Goal: Information Seeking & Learning: Learn about a topic

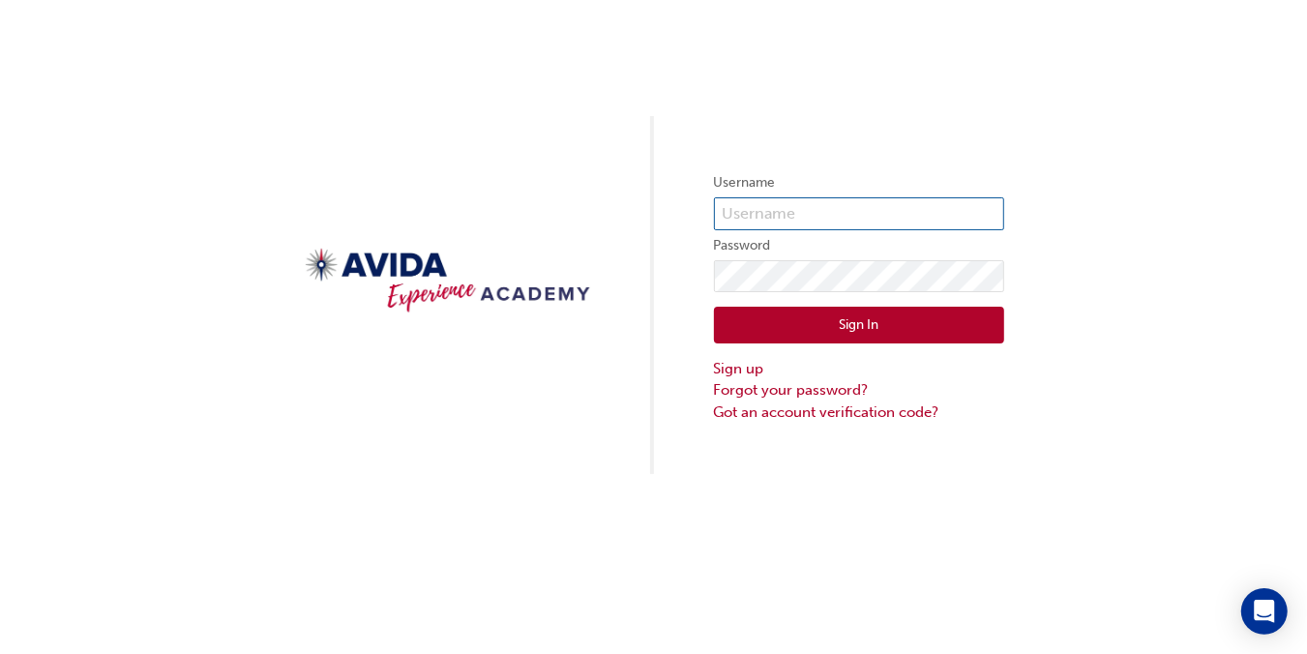
type input "etugwell"
click at [861, 330] on button "Sign In" at bounding box center [859, 325] width 290 height 37
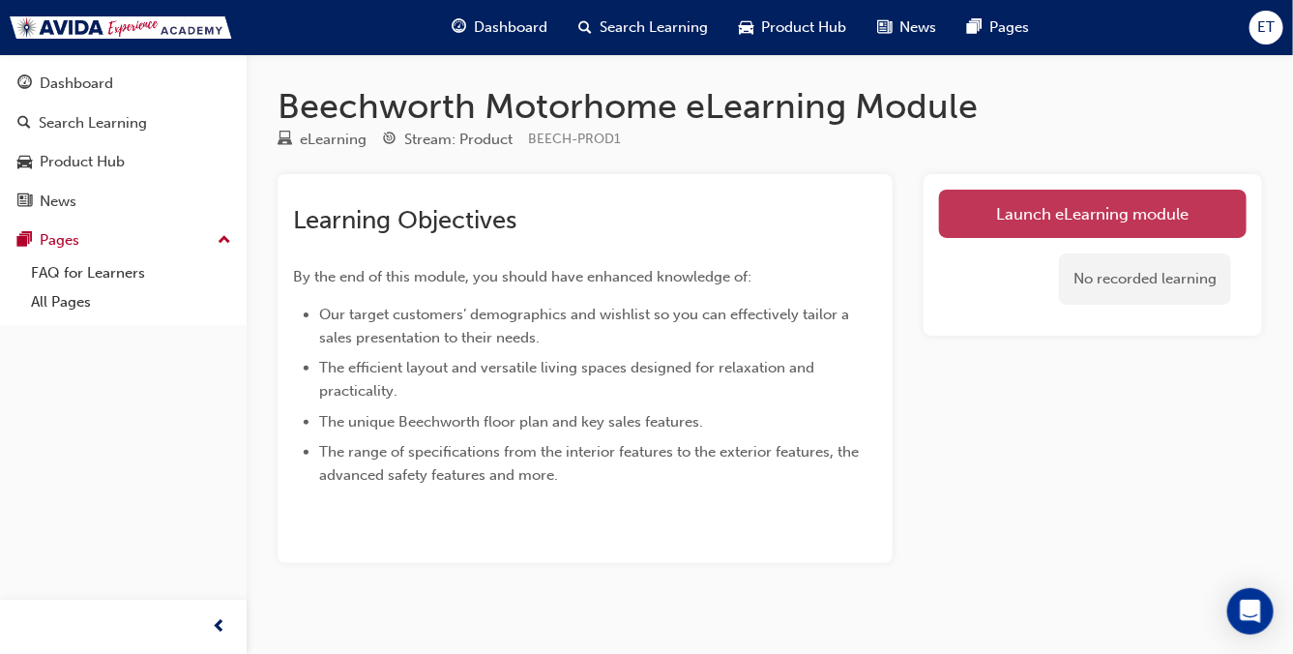
click at [1058, 216] on link "Launch eLearning module" at bounding box center [1093, 214] width 308 height 48
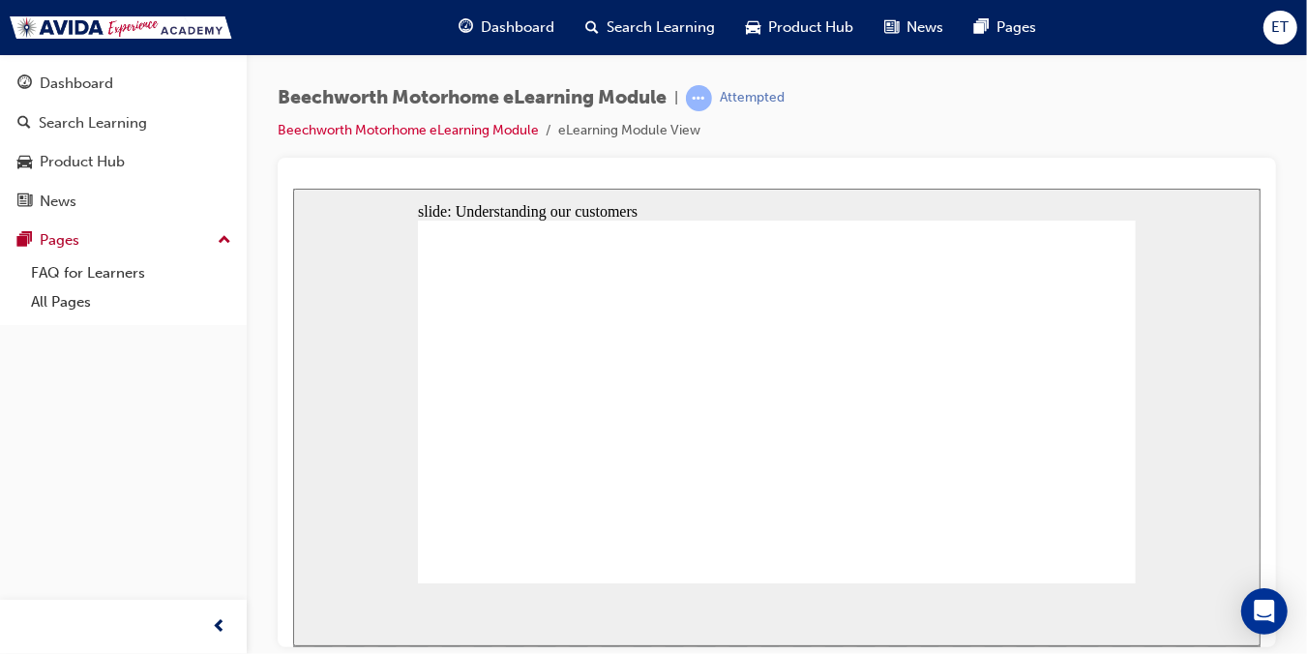
drag, startPoint x: 722, startPoint y: 304, endPoint x: 715, endPoint y: 292, distance: 13.9
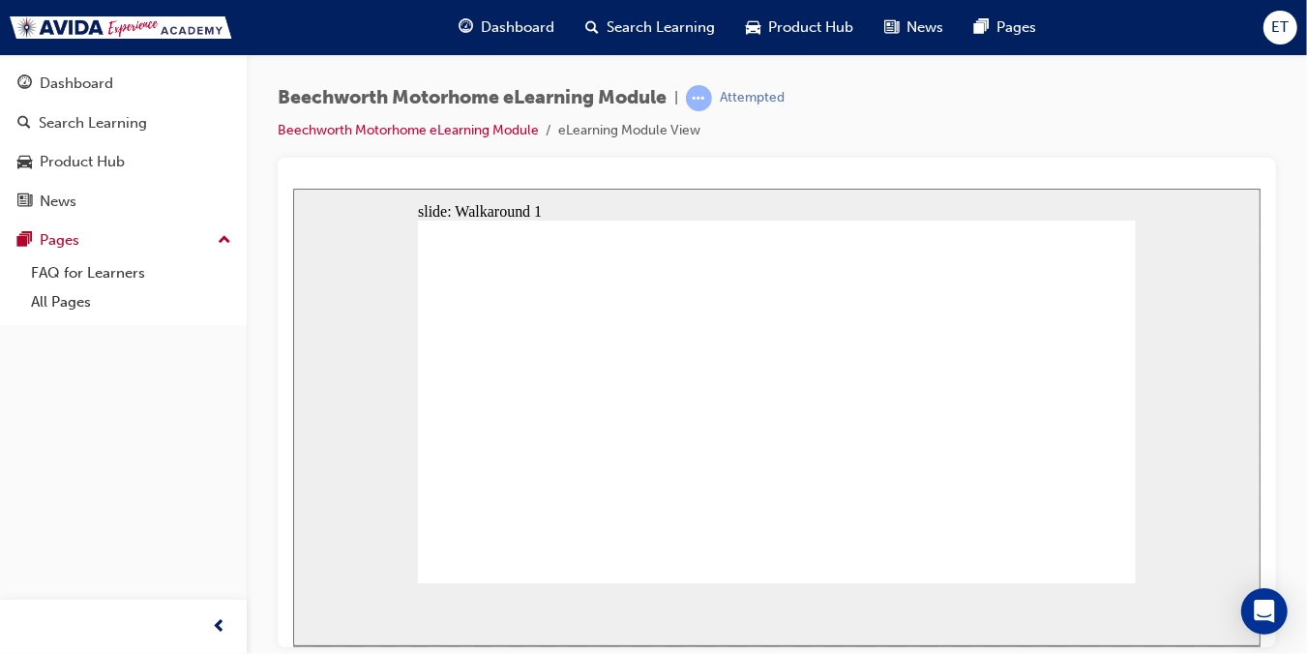
drag, startPoint x: 910, startPoint y: 474, endPoint x: 917, endPoint y: 459, distance: 16.0
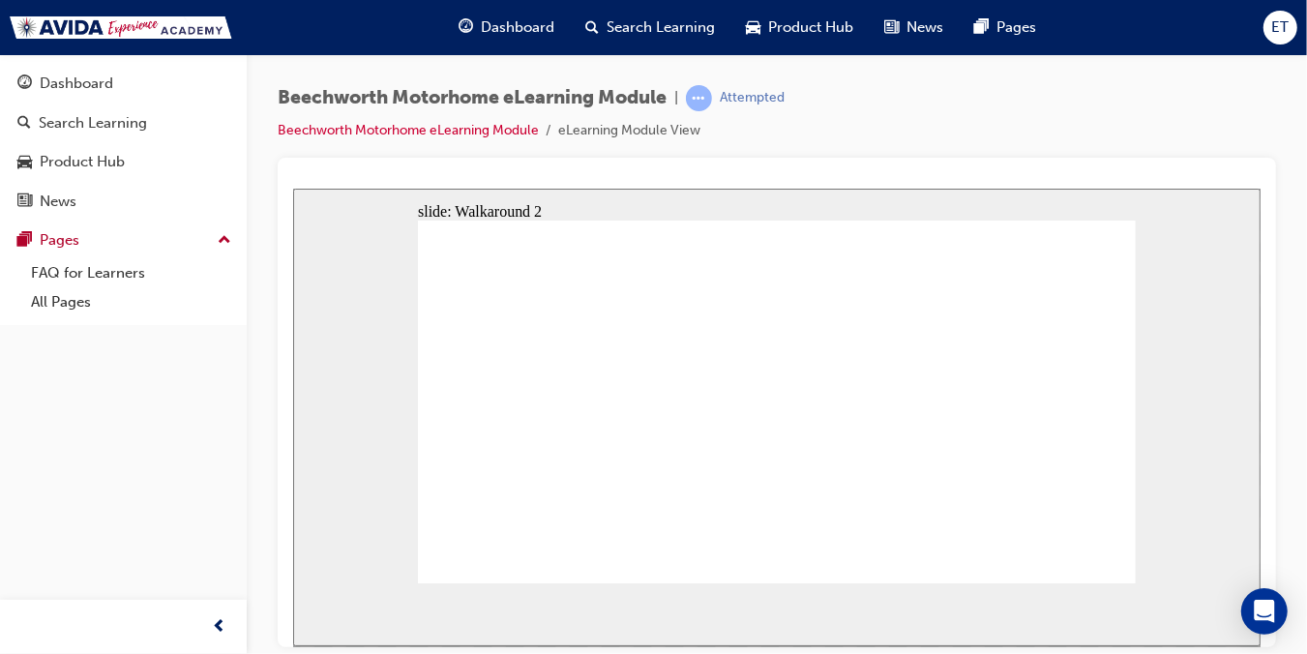
drag, startPoint x: 1029, startPoint y: 377, endPoint x: 1040, endPoint y: 383, distance: 12.1
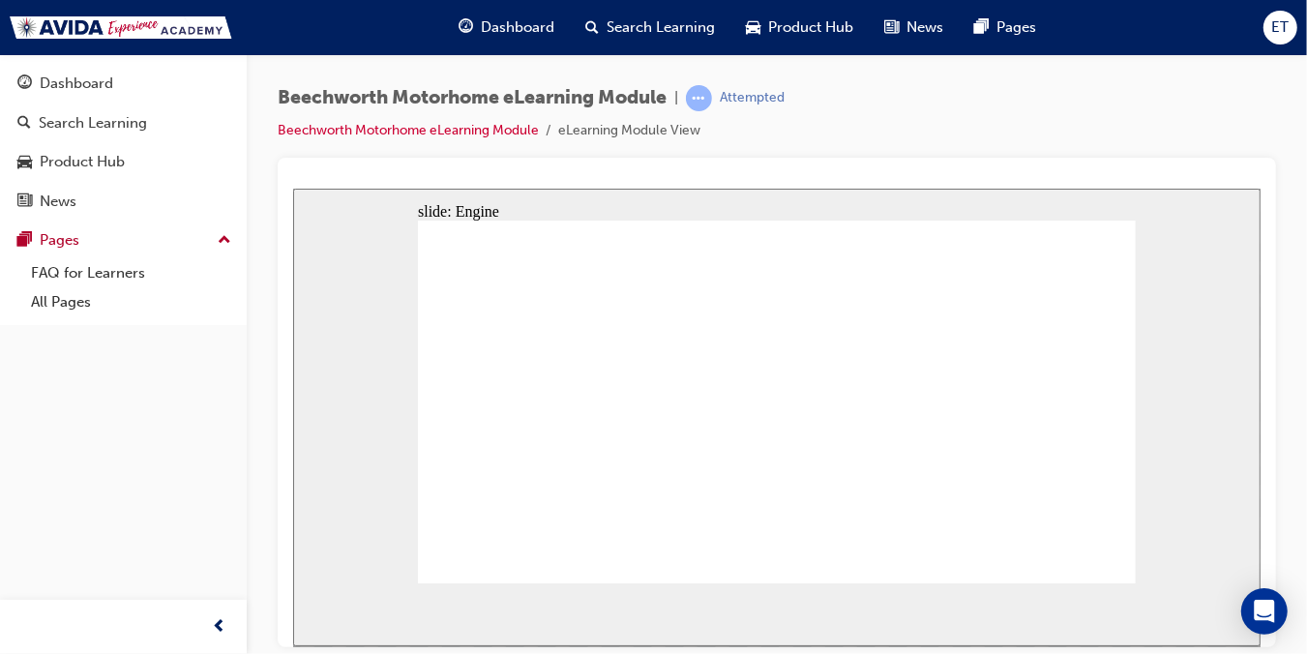
drag, startPoint x: 1065, startPoint y: 553, endPoint x: 990, endPoint y: 427, distance: 146.1
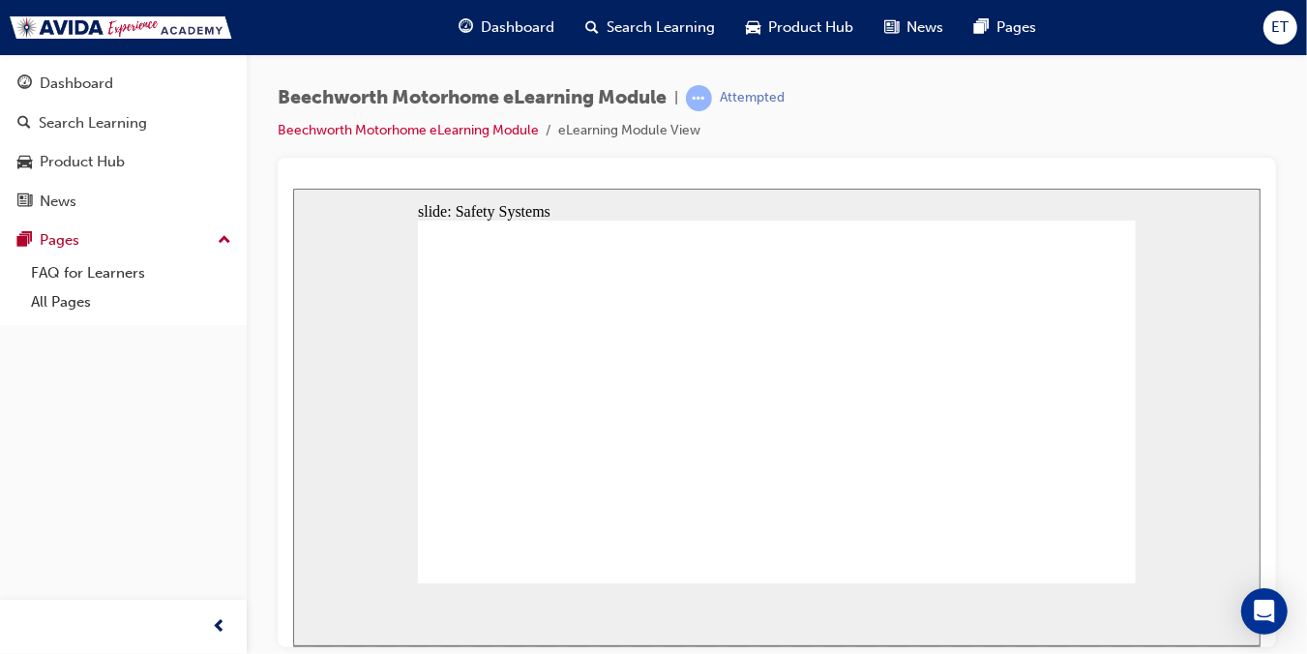
drag, startPoint x: 582, startPoint y: 290, endPoint x: 554, endPoint y: 272, distance: 33.5
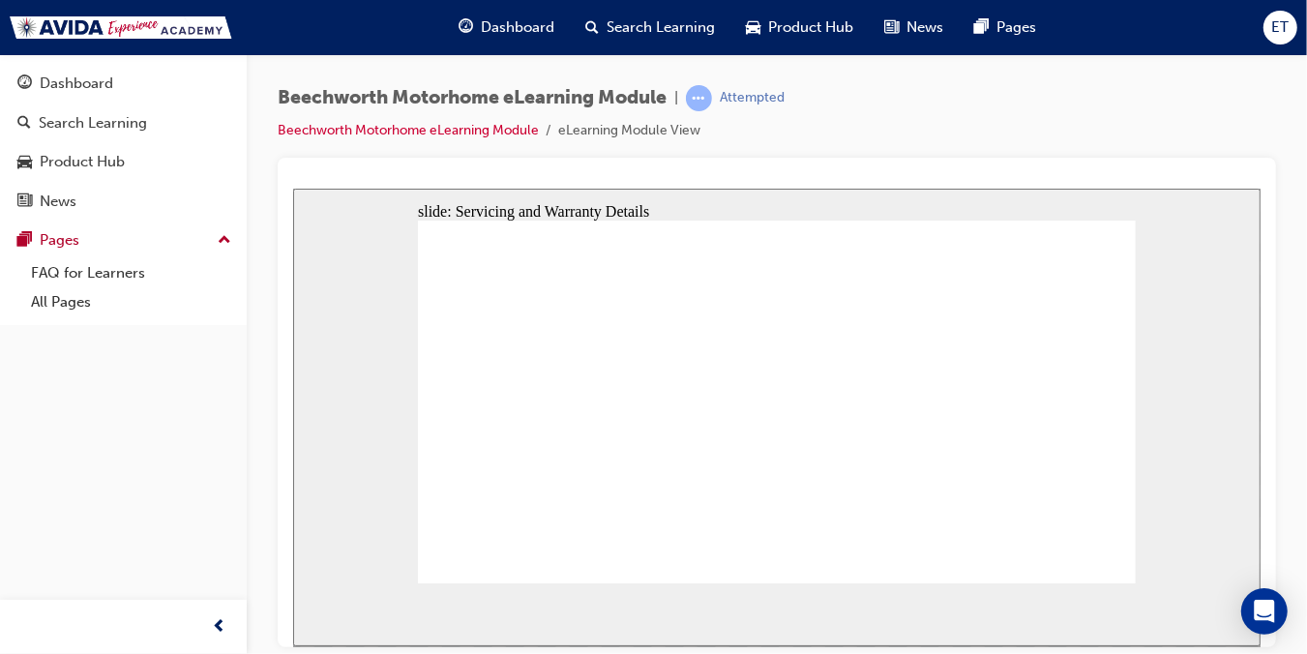
radio input "true"
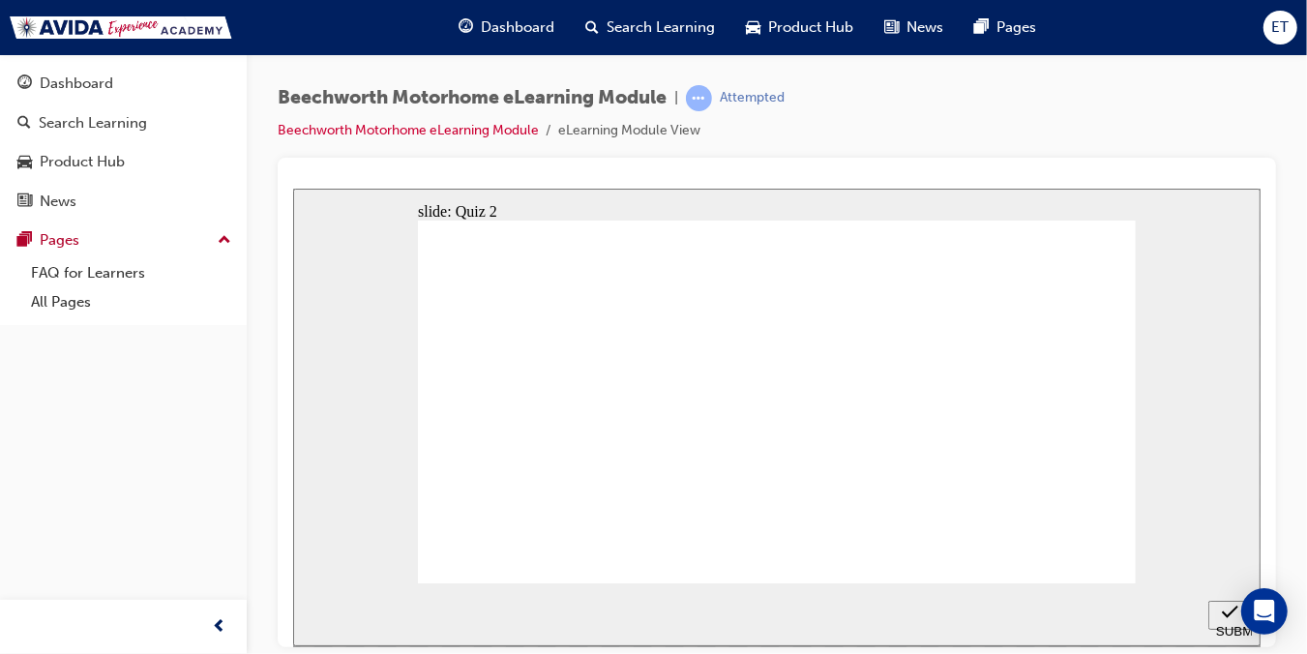
radio input "true"
checkbox input "true"
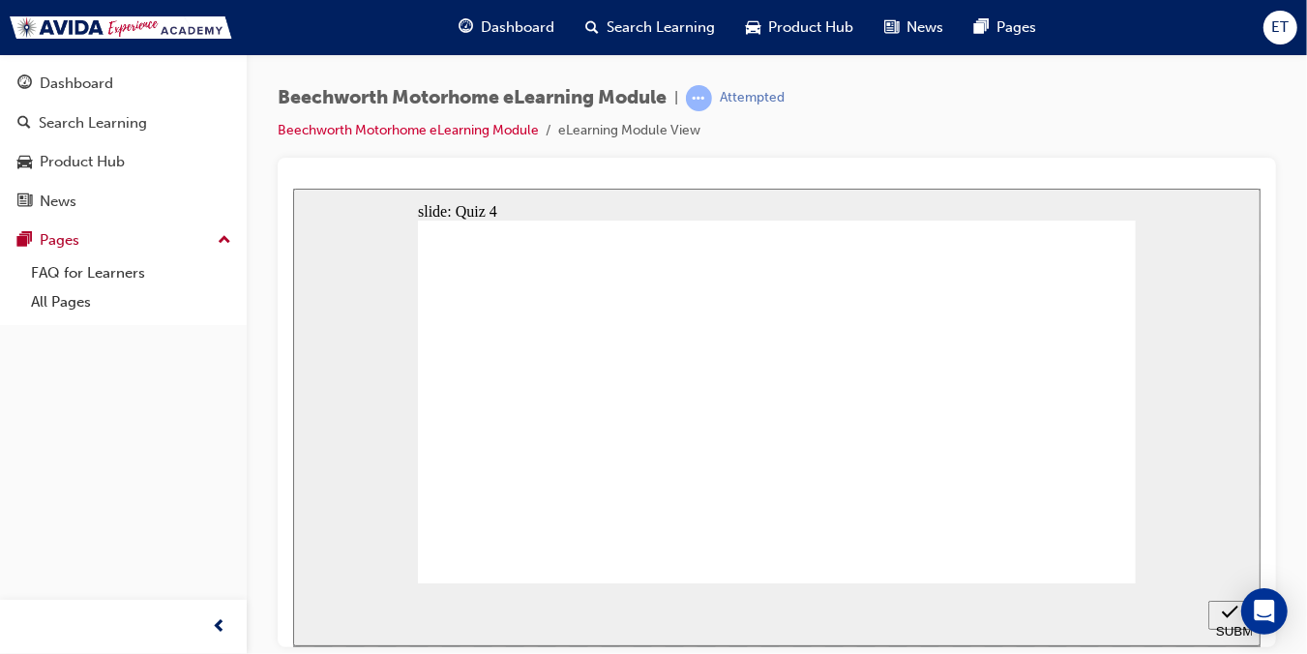
checkbox input "true"
radio input "true"
checkbox input "true"
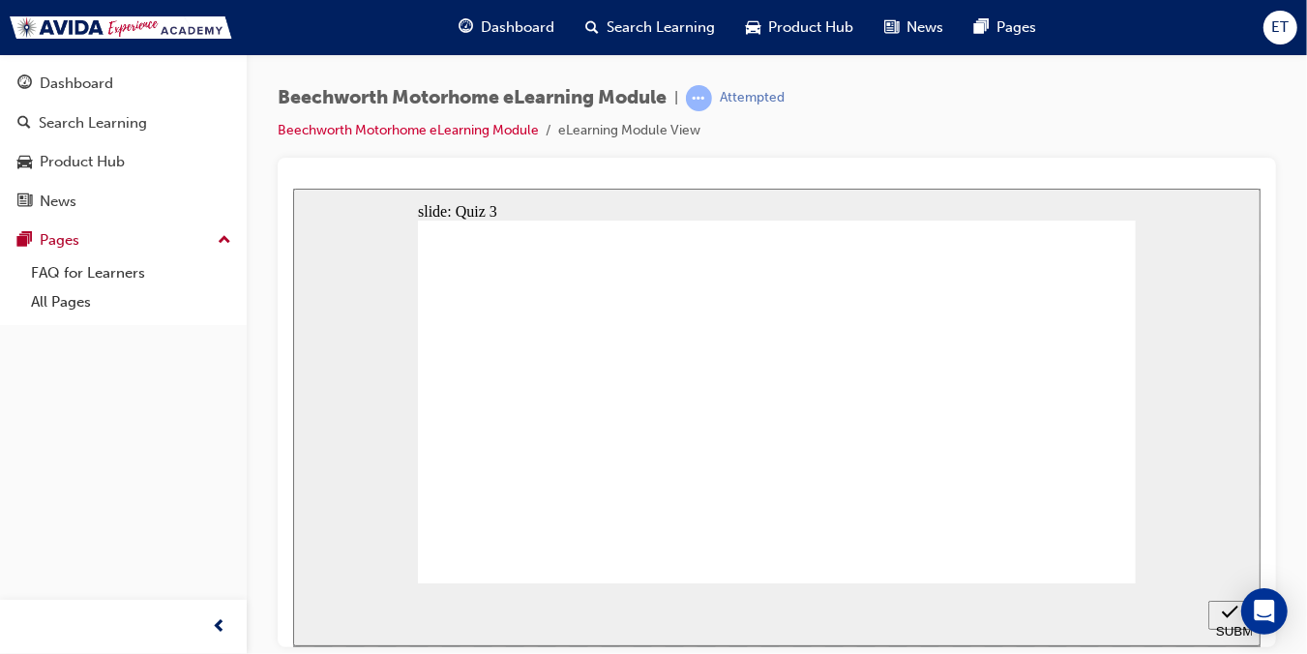
checkbox input "true"
radio input "false"
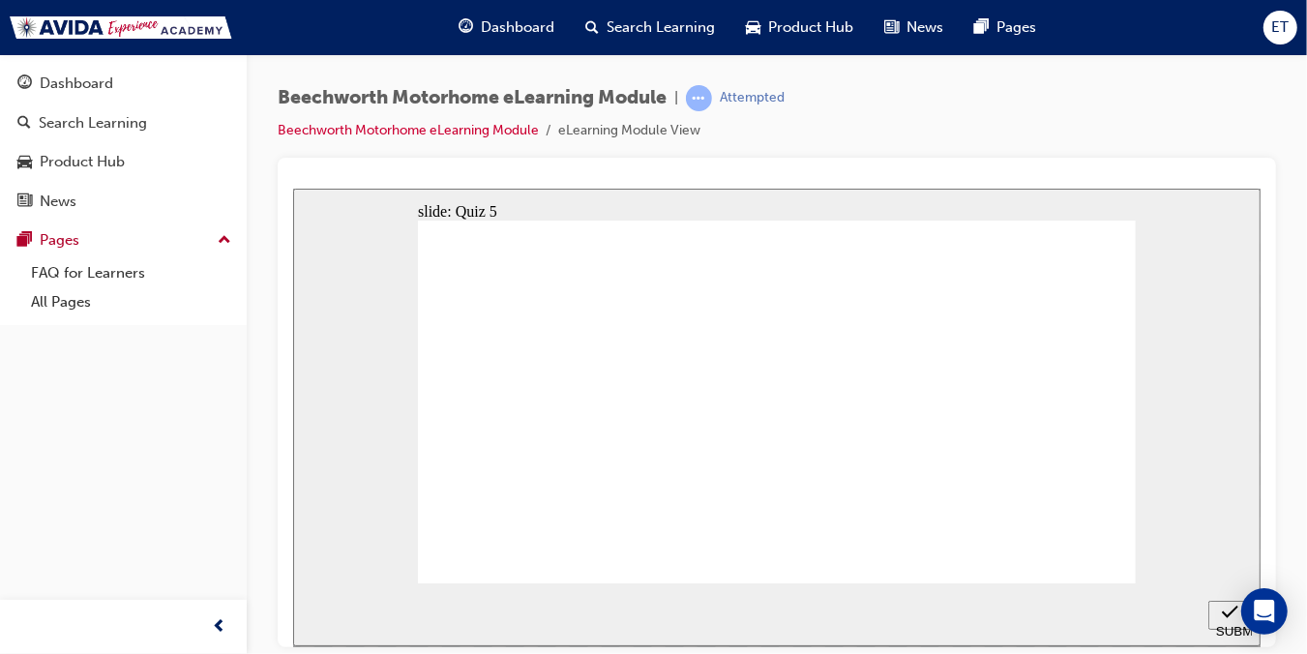
radio input "true"
drag, startPoint x: 498, startPoint y: 407, endPoint x: 767, endPoint y: 545, distance: 301.9
radio input "true"
click at [456, 126] on link "Beechworth Motorhome eLearning Module" at bounding box center [408, 130] width 261 height 16
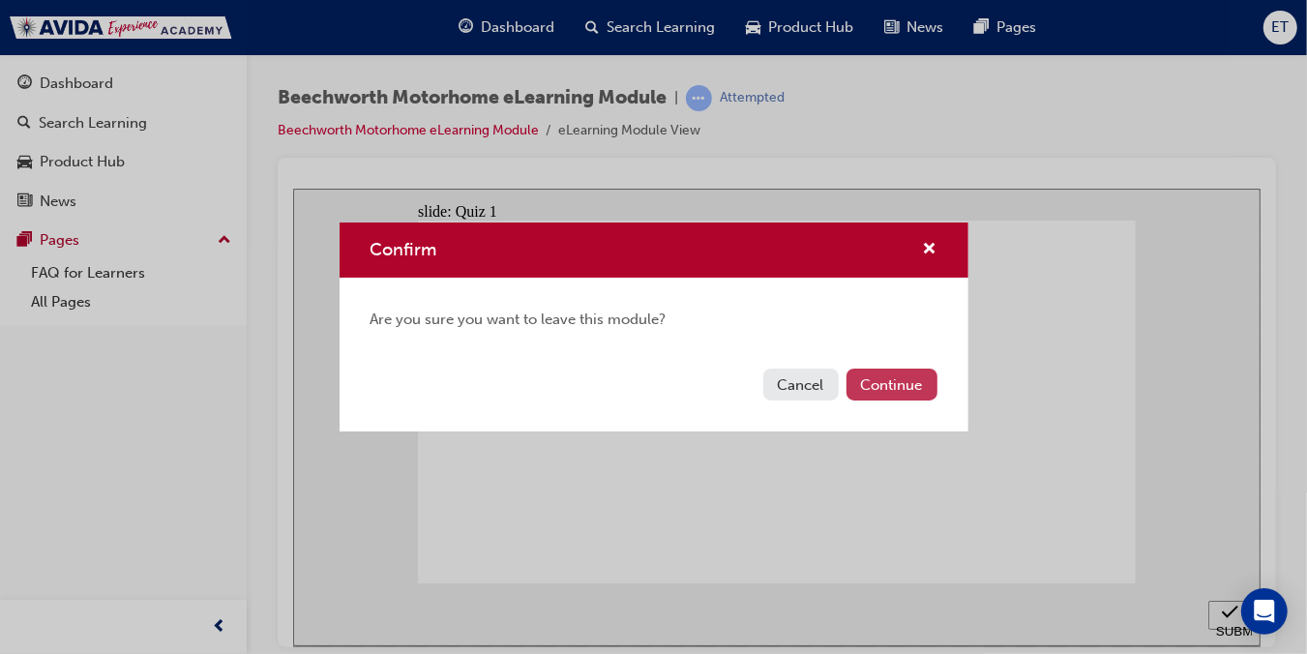
click at [875, 386] on button "Continue" at bounding box center [891, 384] width 91 height 32
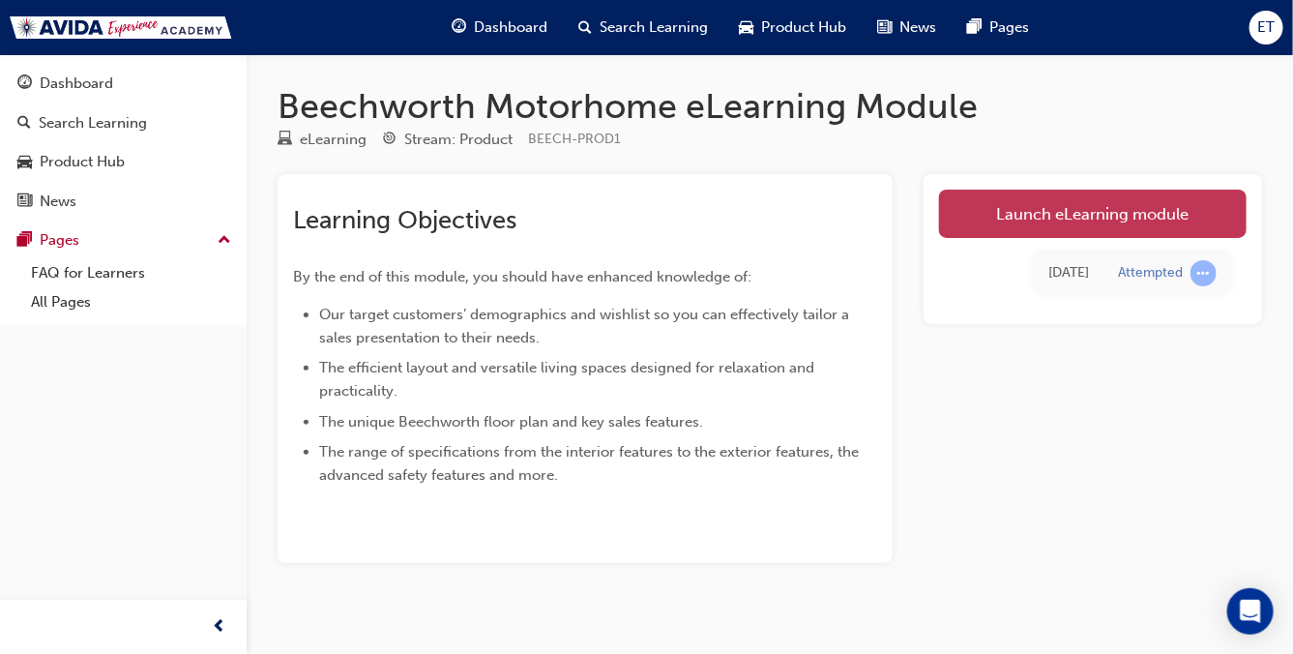
click at [973, 221] on link "Launch eLearning module" at bounding box center [1093, 214] width 308 height 48
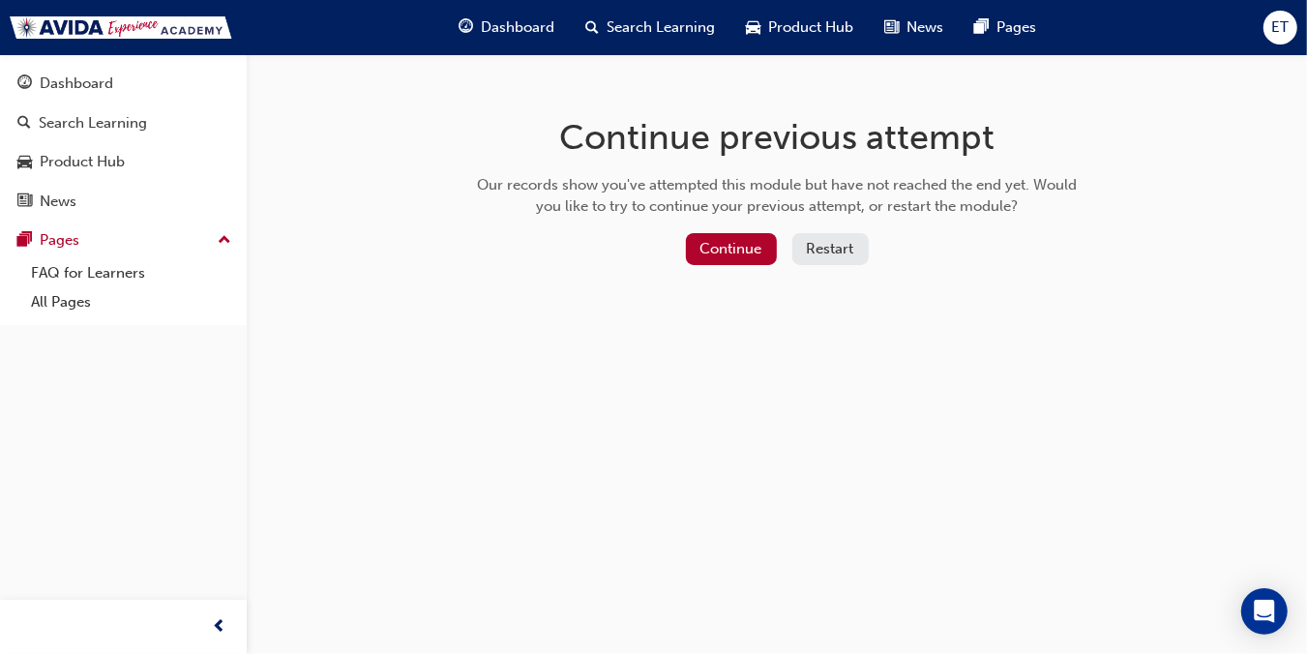
click at [837, 260] on button "Restart" at bounding box center [830, 249] width 76 height 32
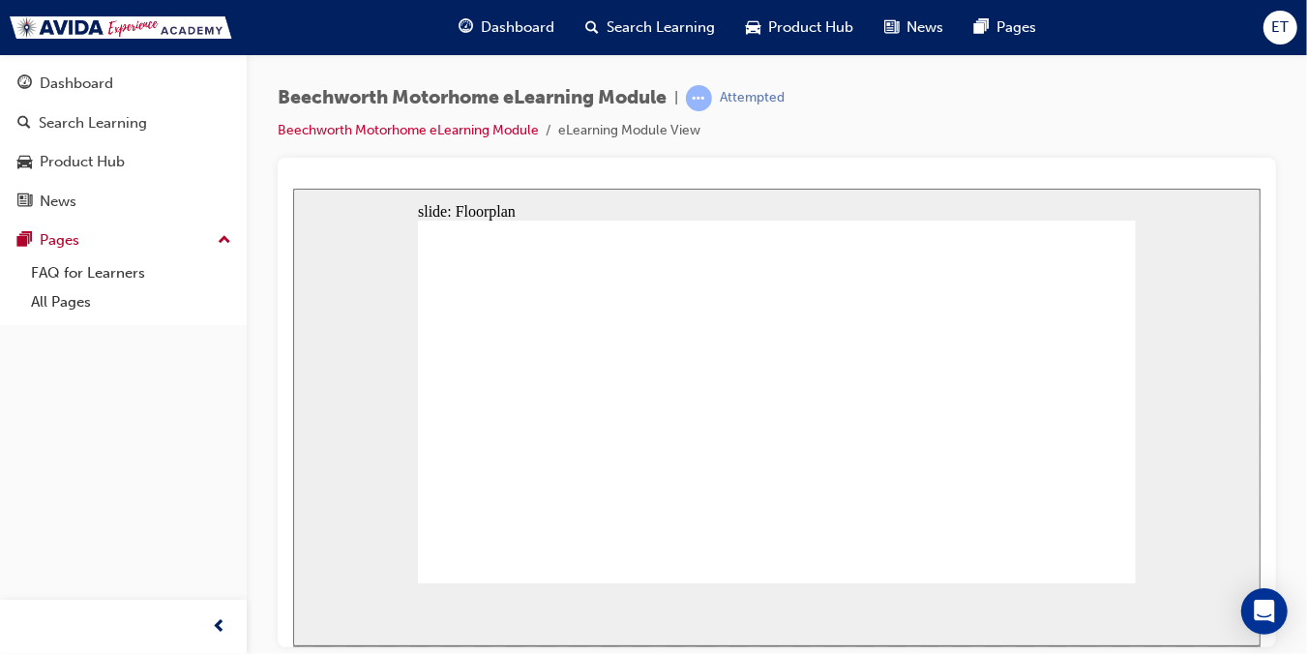
drag, startPoint x: 947, startPoint y: 295, endPoint x: 1037, endPoint y: 328, distance: 95.8
drag, startPoint x: 730, startPoint y: 426, endPoint x: 719, endPoint y: 409, distance: 20.1
drag, startPoint x: 717, startPoint y: 293, endPoint x: 763, endPoint y: 349, distance: 72.8
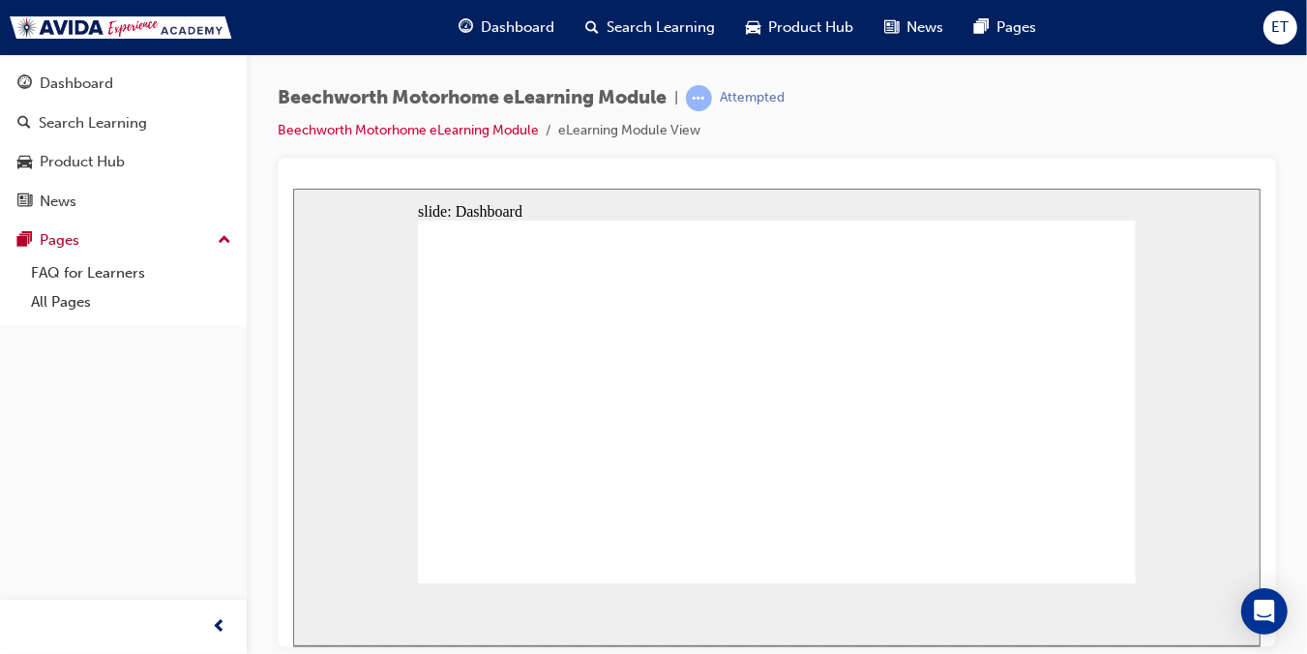
drag, startPoint x: 734, startPoint y: 416, endPoint x: 749, endPoint y: 414, distance: 14.6
drag, startPoint x: 835, startPoint y: 446, endPoint x: 878, endPoint y: 400, distance: 62.9
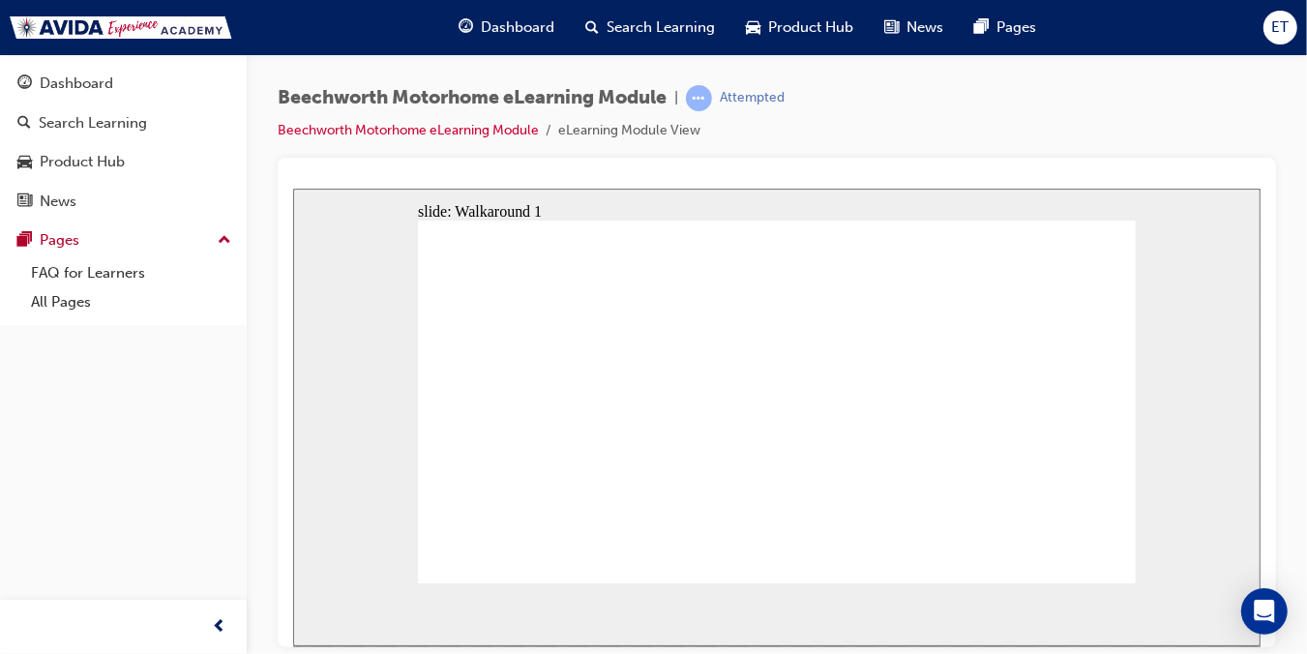
drag, startPoint x: 906, startPoint y: 457, endPoint x: 898, endPoint y: 453, distance: 10.0
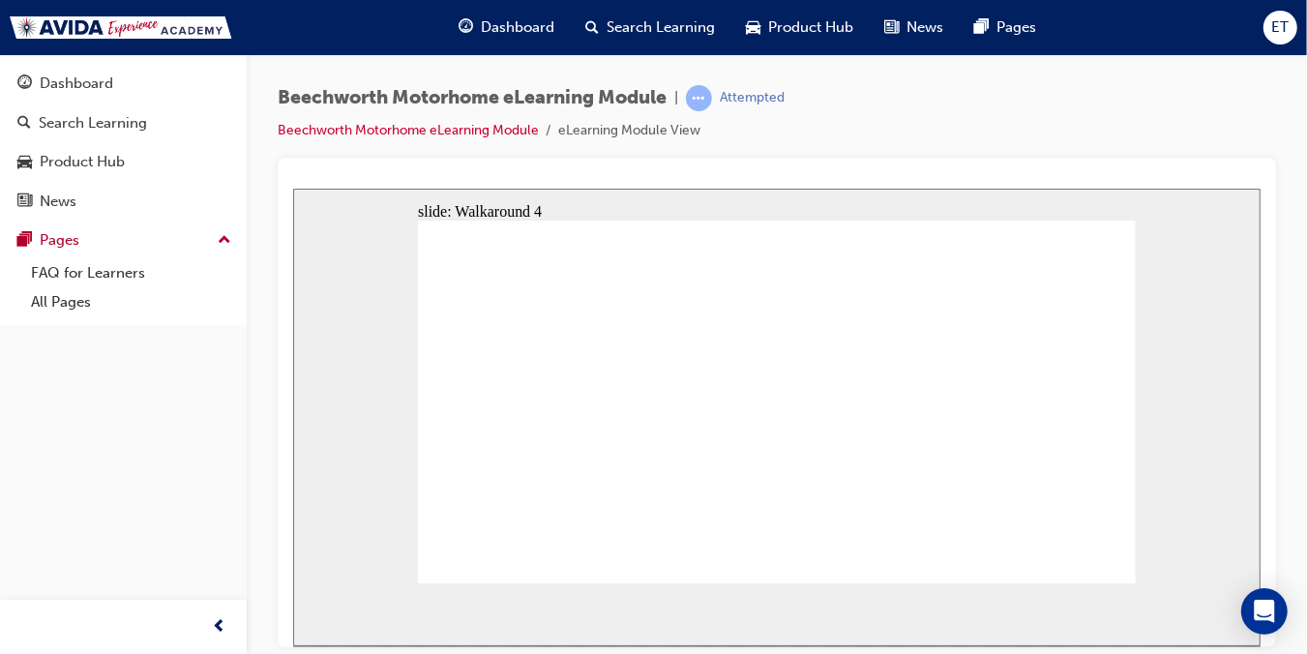
drag, startPoint x: 811, startPoint y: 414, endPoint x: 831, endPoint y: 433, distance: 27.4
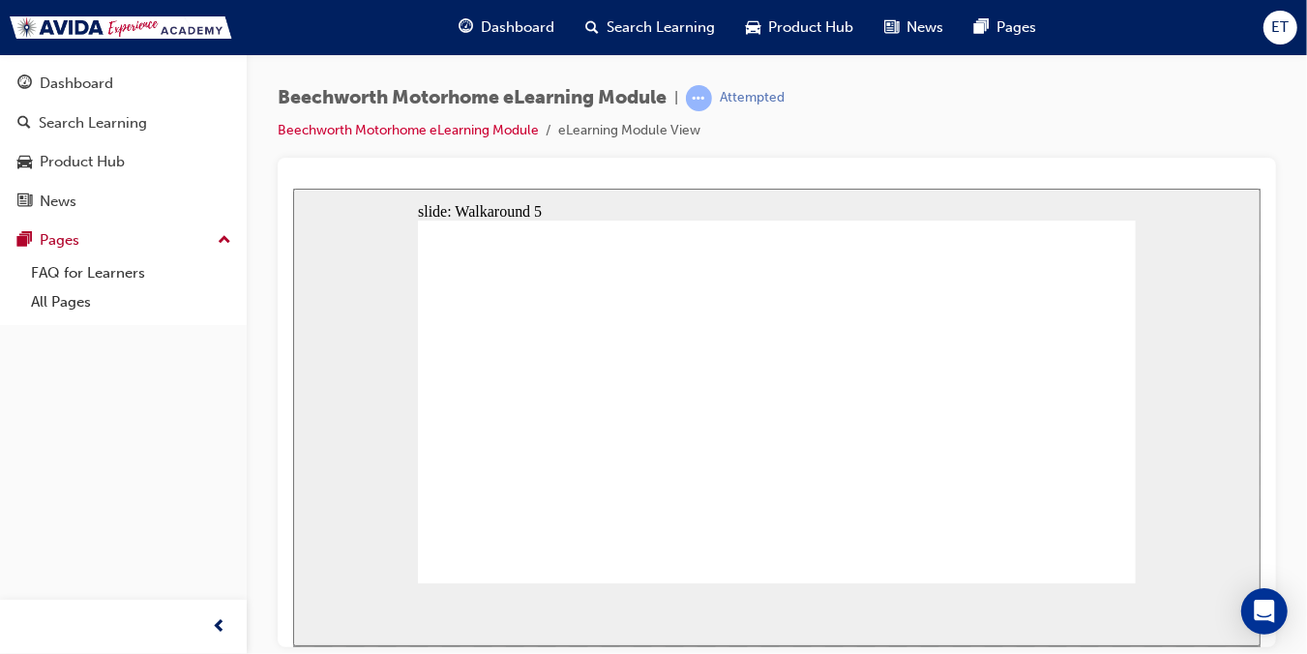
drag, startPoint x: 754, startPoint y: 450, endPoint x: 755, endPoint y: 432, distance: 17.4
drag, startPoint x: 821, startPoint y: 285, endPoint x: 836, endPoint y: 318, distance: 35.9
drag, startPoint x: 858, startPoint y: 331, endPoint x: 846, endPoint y: 318, distance: 17.1
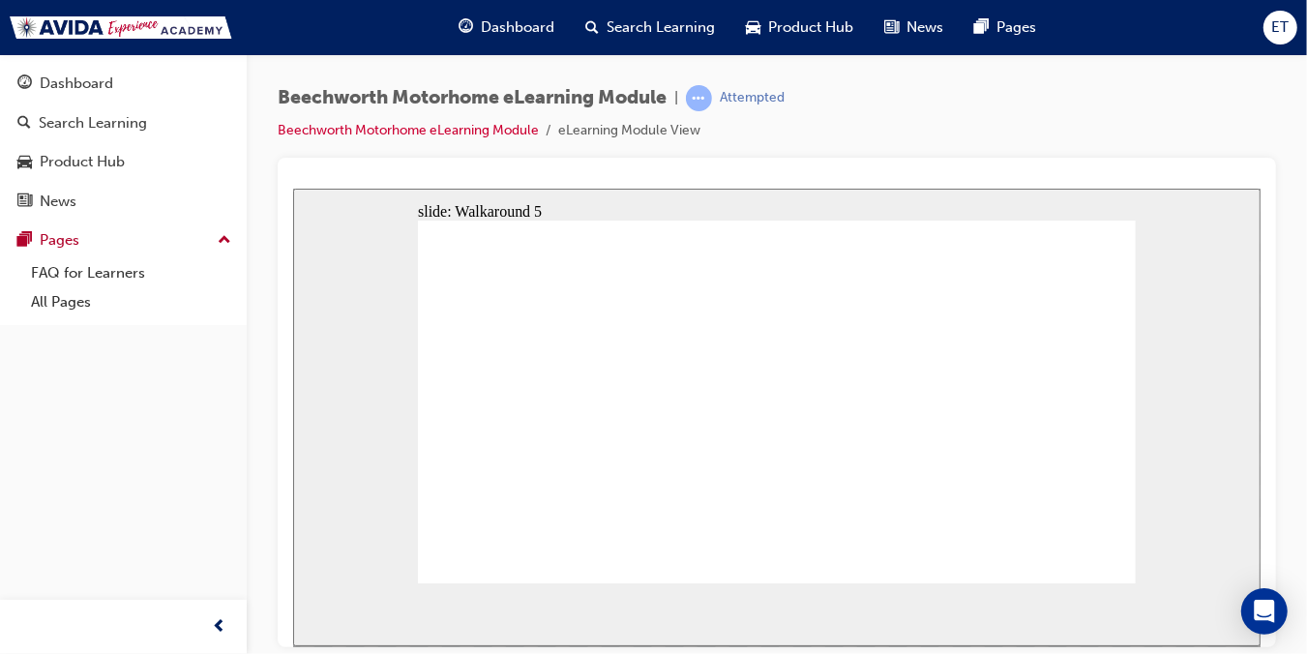
drag, startPoint x: 754, startPoint y: 417, endPoint x: 771, endPoint y: 425, distance: 18.2
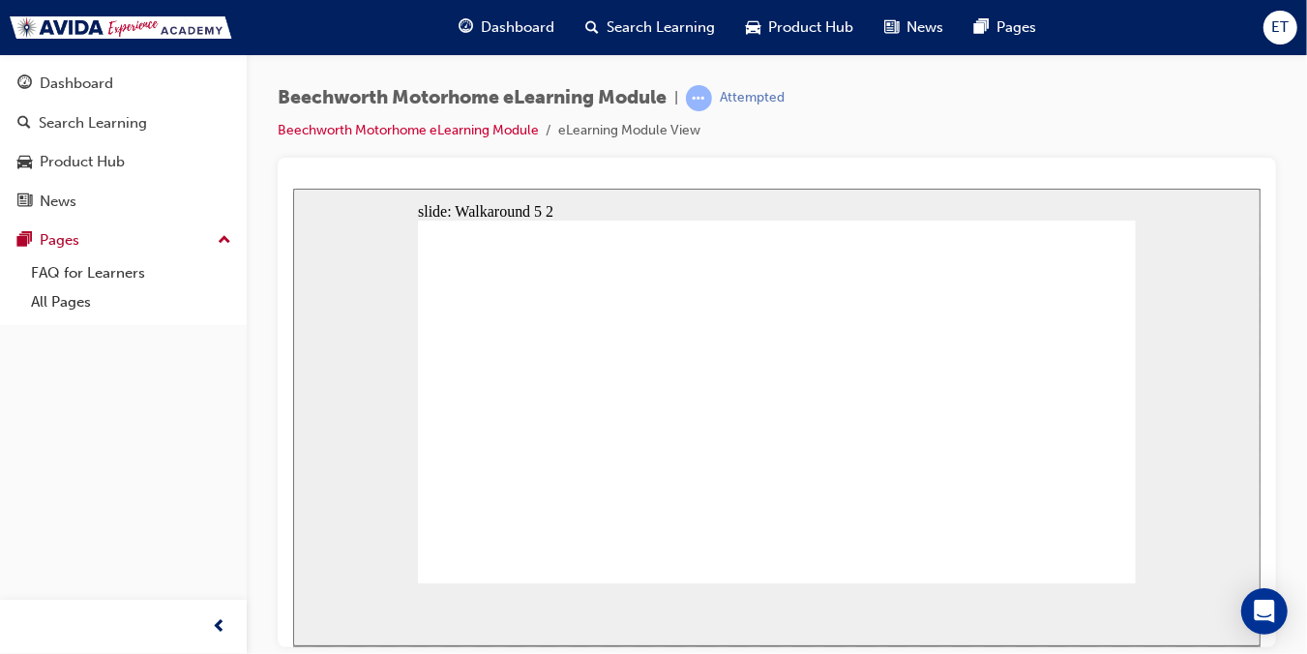
drag, startPoint x: 1021, startPoint y: 284, endPoint x: 980, endPoint y: 373, distance: 98.2
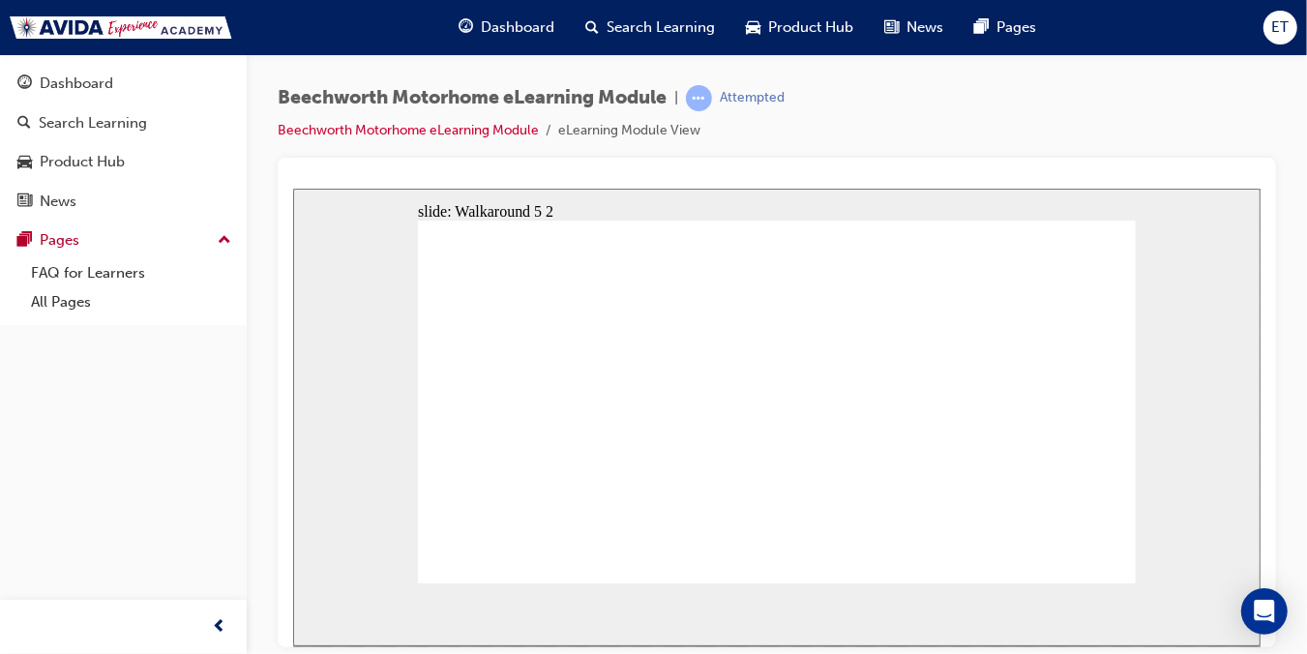
drag, startPoint x: 736, startPoint y: 399, endPoint x: 733, endPoint y: 384, distance: 15.7
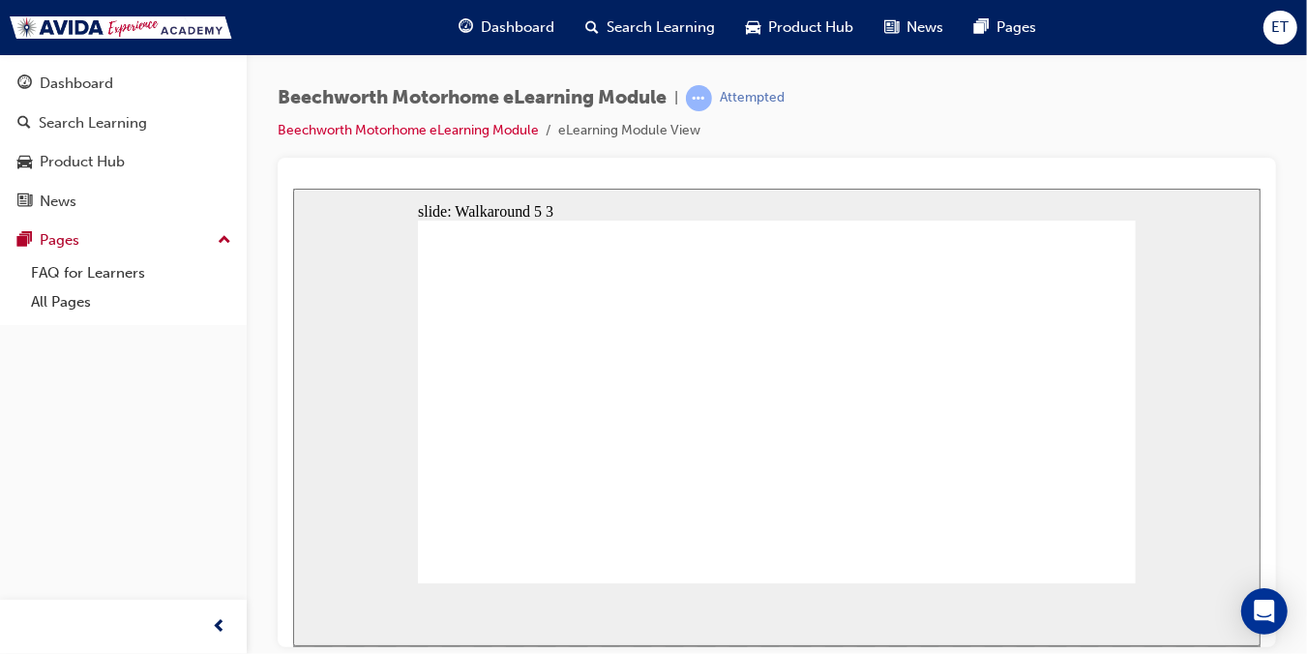
drag, startPoint x: 1000, startPoint y: 478, endPoint x: 1016, endPoint y: 435, distance: 45.3
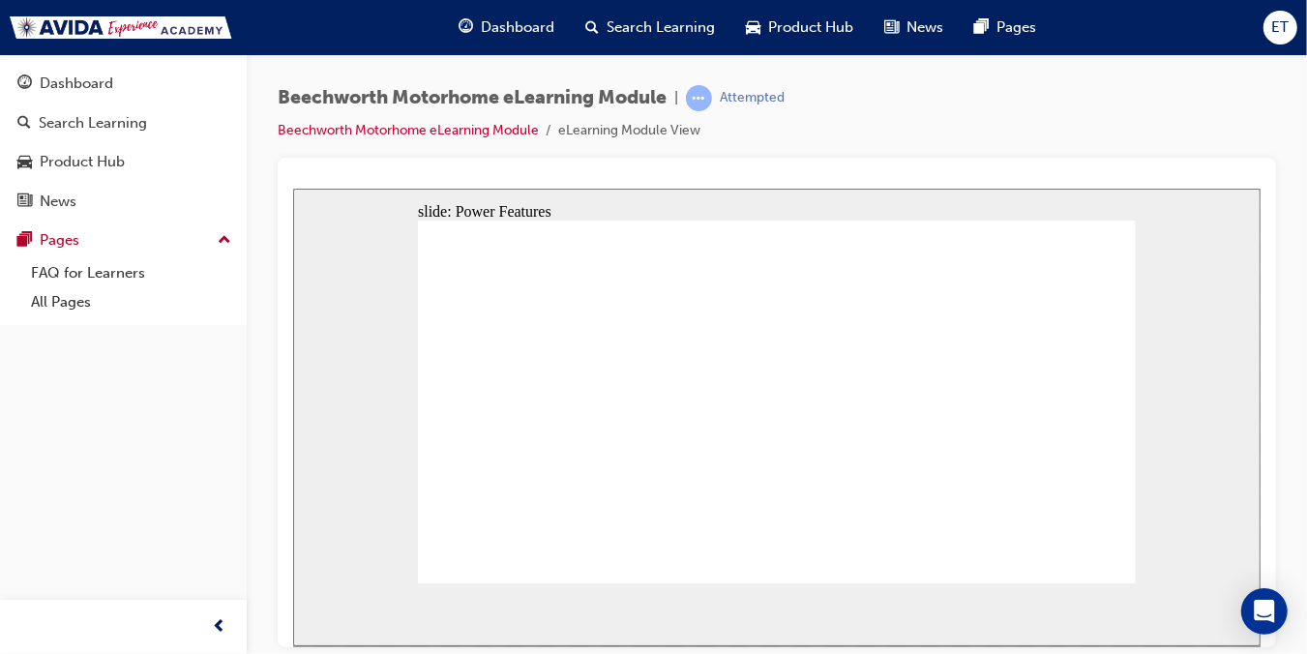
drag, startPoint x: 803, startPoint y: 346, endPoint x: 835, endPoint y: 343, distance: 32.0
drag, startPoint x: 990, startPoint y: 334, endPoint x: 1029, endPoint y: 329, distance: 39.0
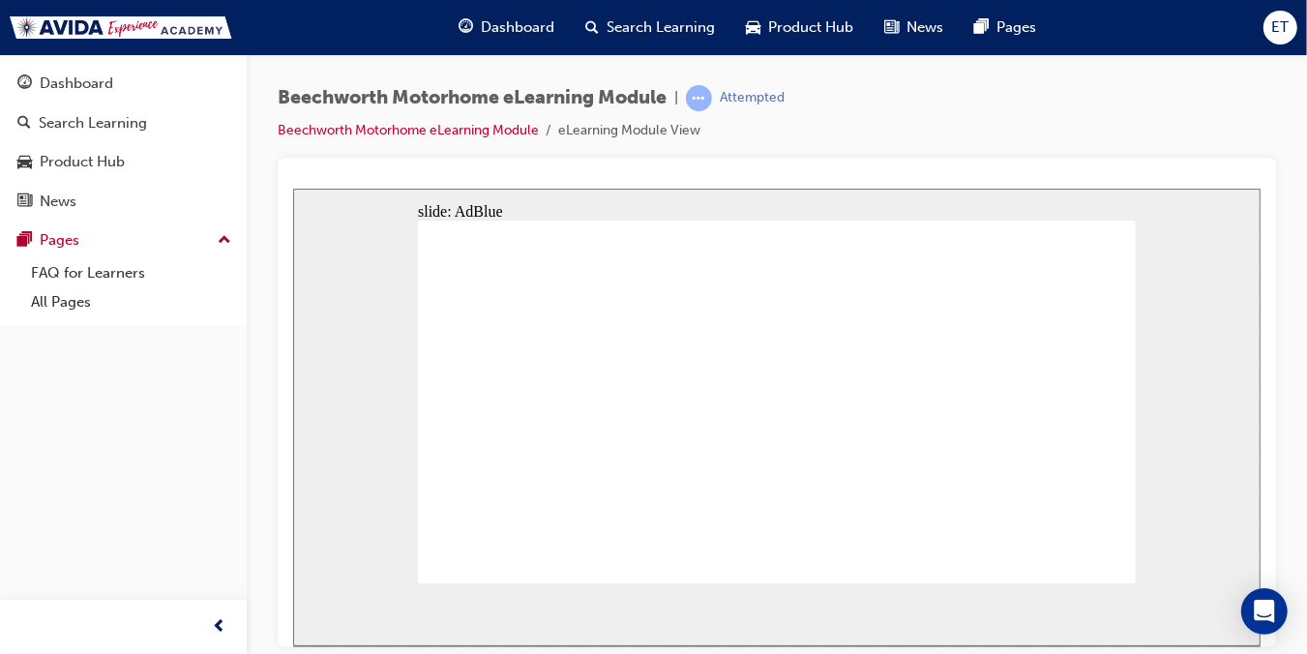
drag, startPoint x: 502, startPoint y: 476, endPoint x: 544, endPoint y: 479, distance: 41.7
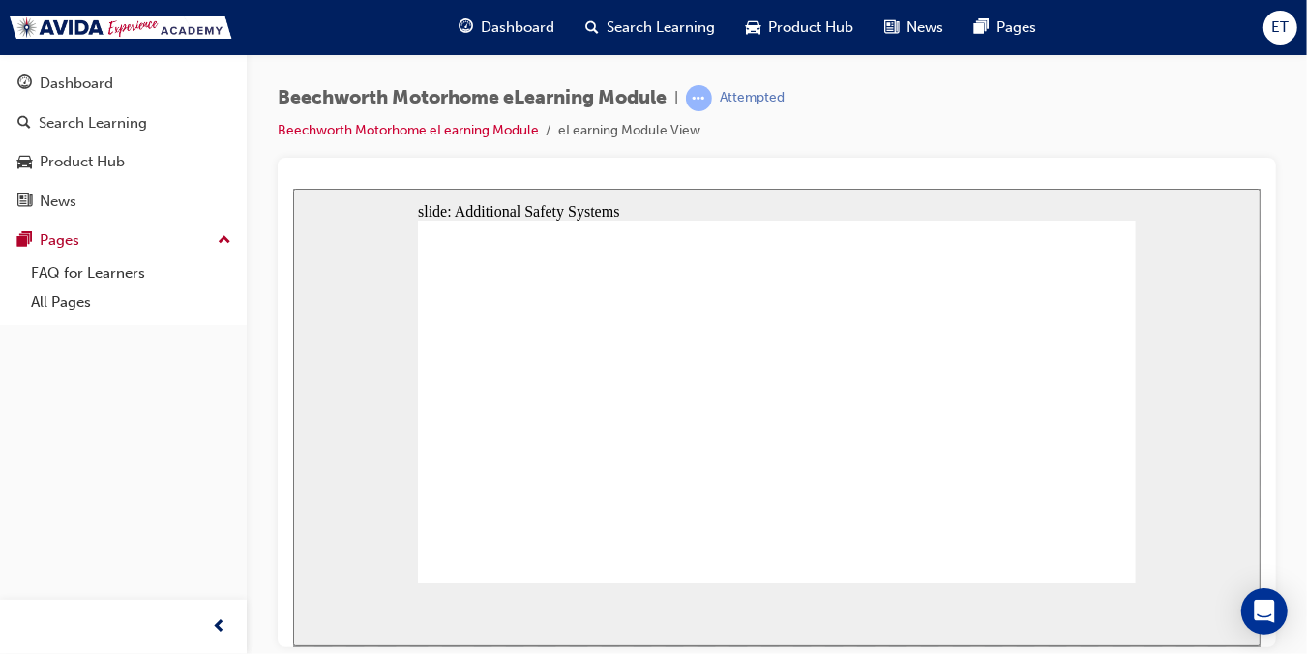
drag, startPoint x: 618, startPoint y: 338, endPoint x: 670, endPoint y: 270, distance: 85.5
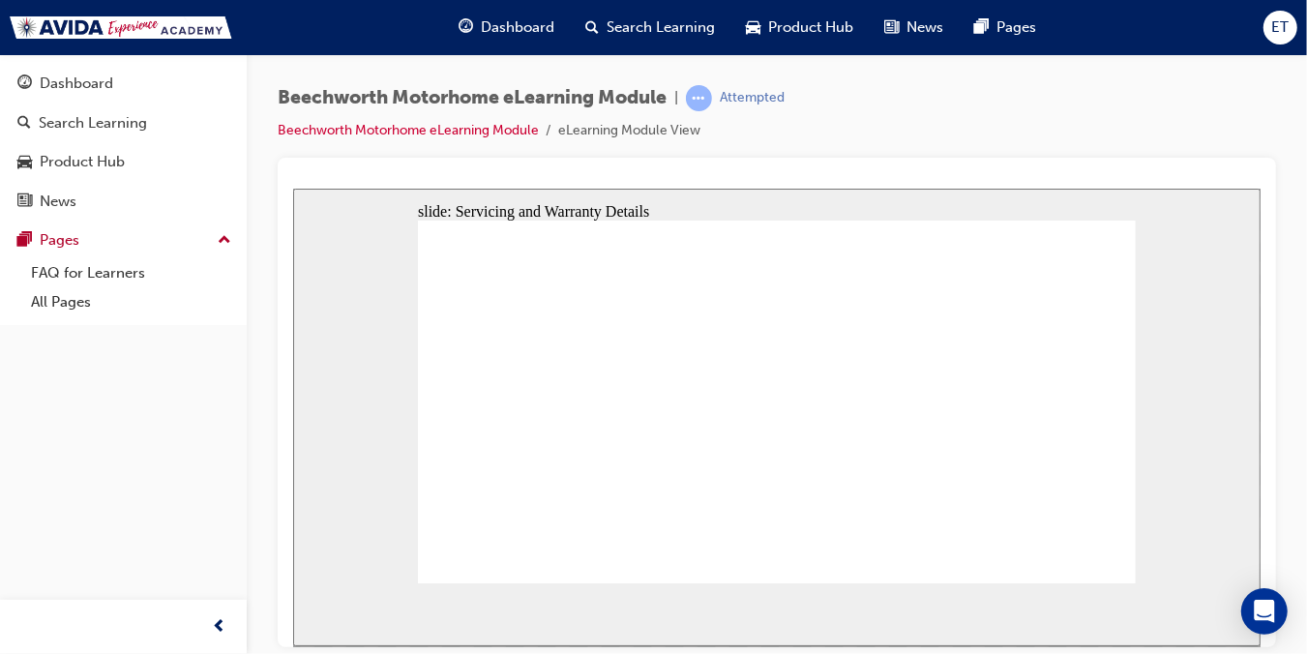
drag, startPoint x: 511, startPoint y: 408, endPoint x: 507, endPoint y: 420, distance: 12.2
radio input "false"
radio input "true"
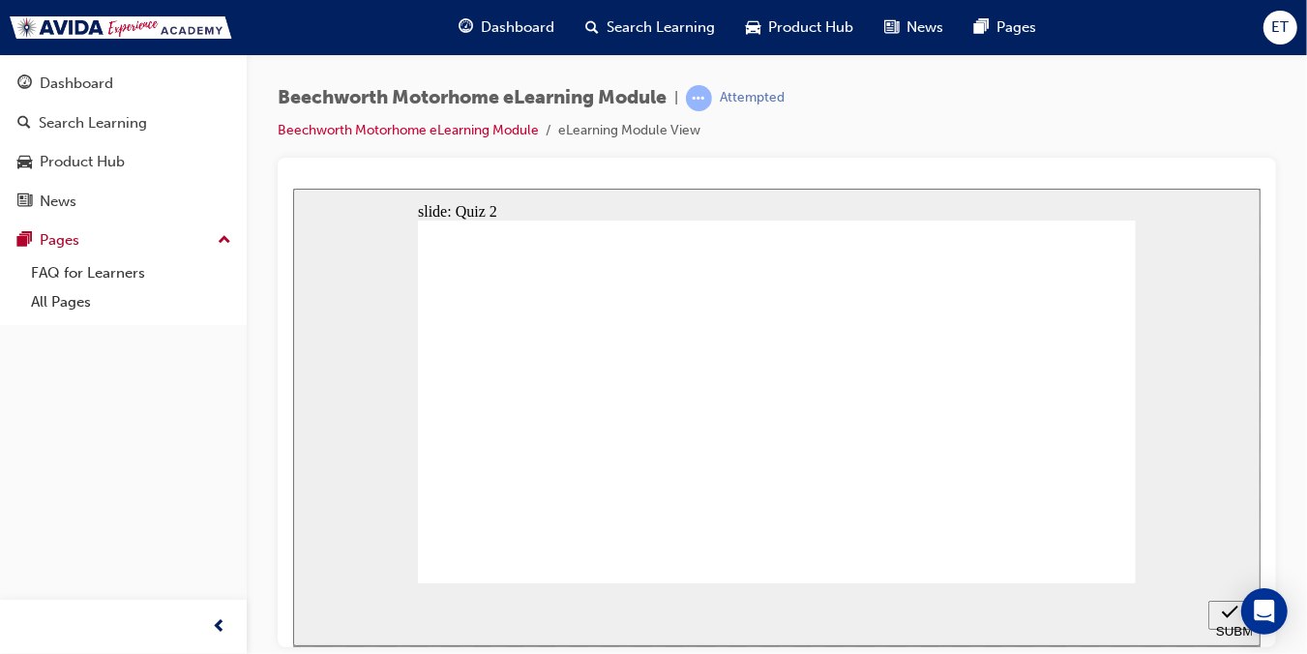
radio input "true"
checkbox input "true"
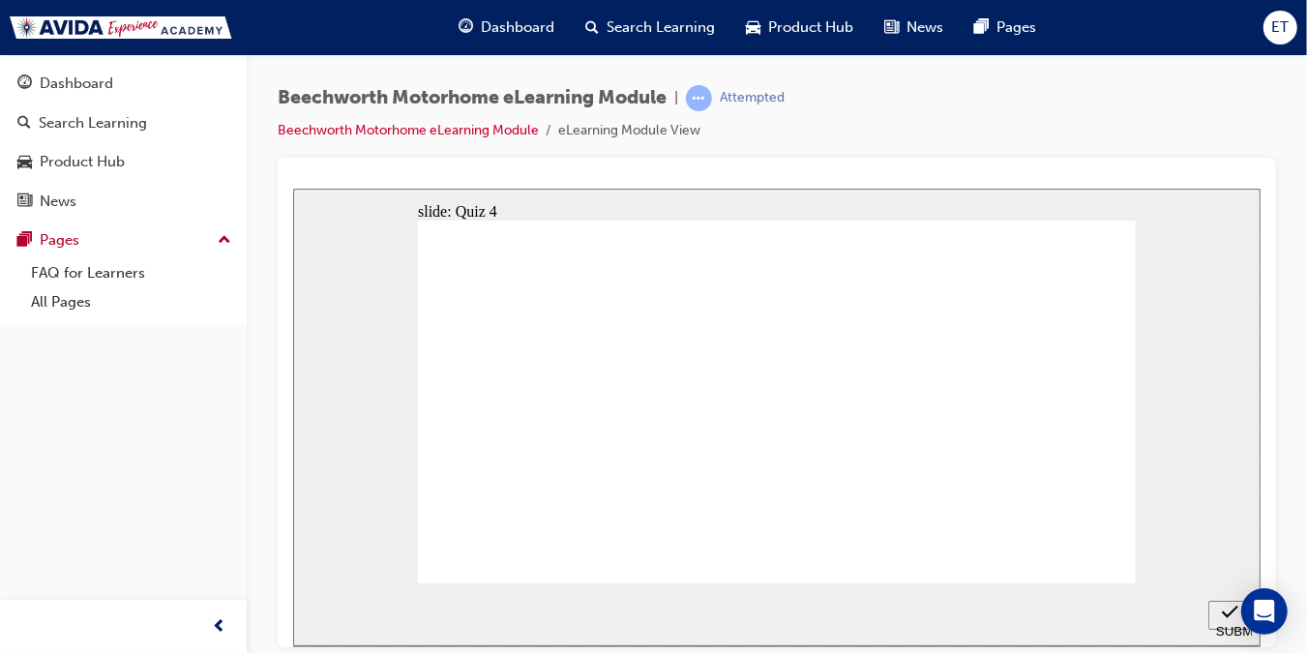
checkbox input "true"
radio input "true"
checkbox input "true"
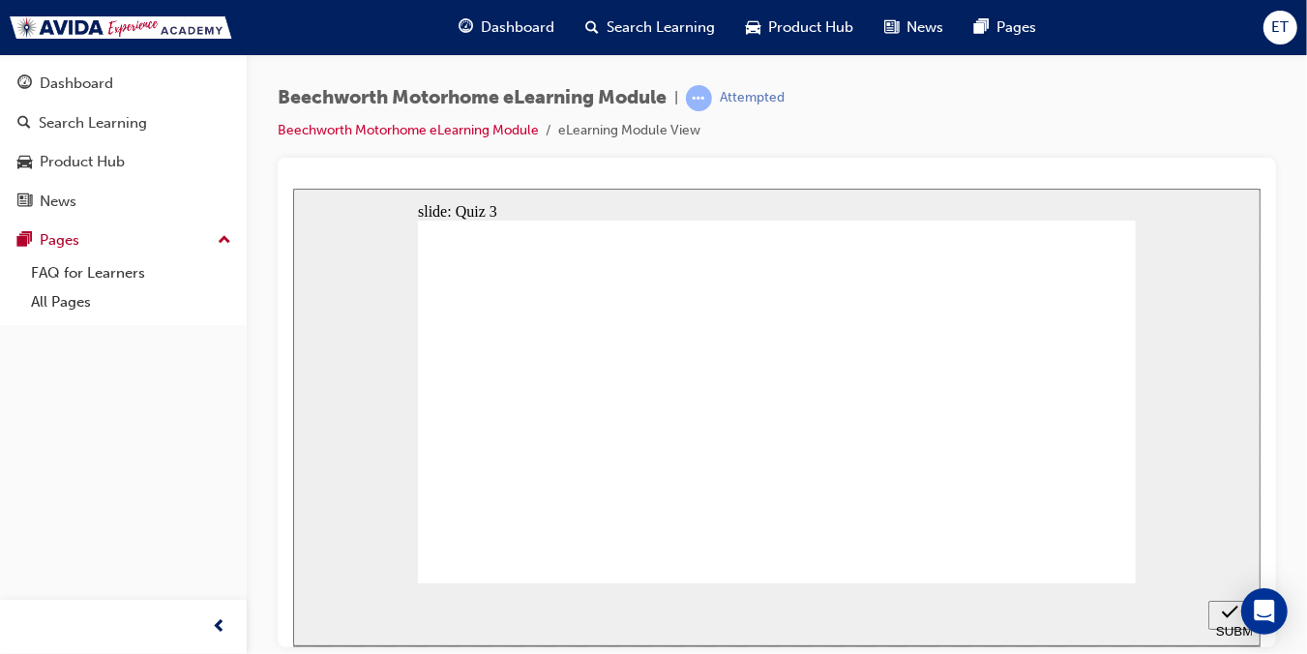
checkbox input "true"
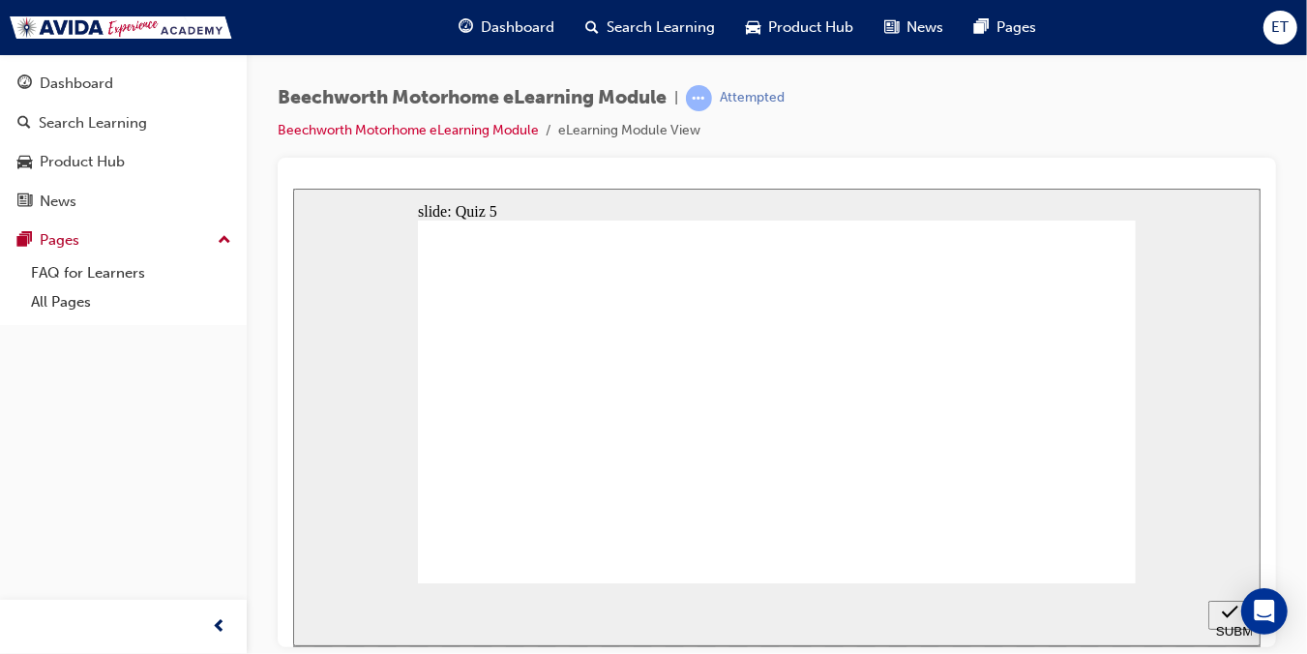
radio input "true"
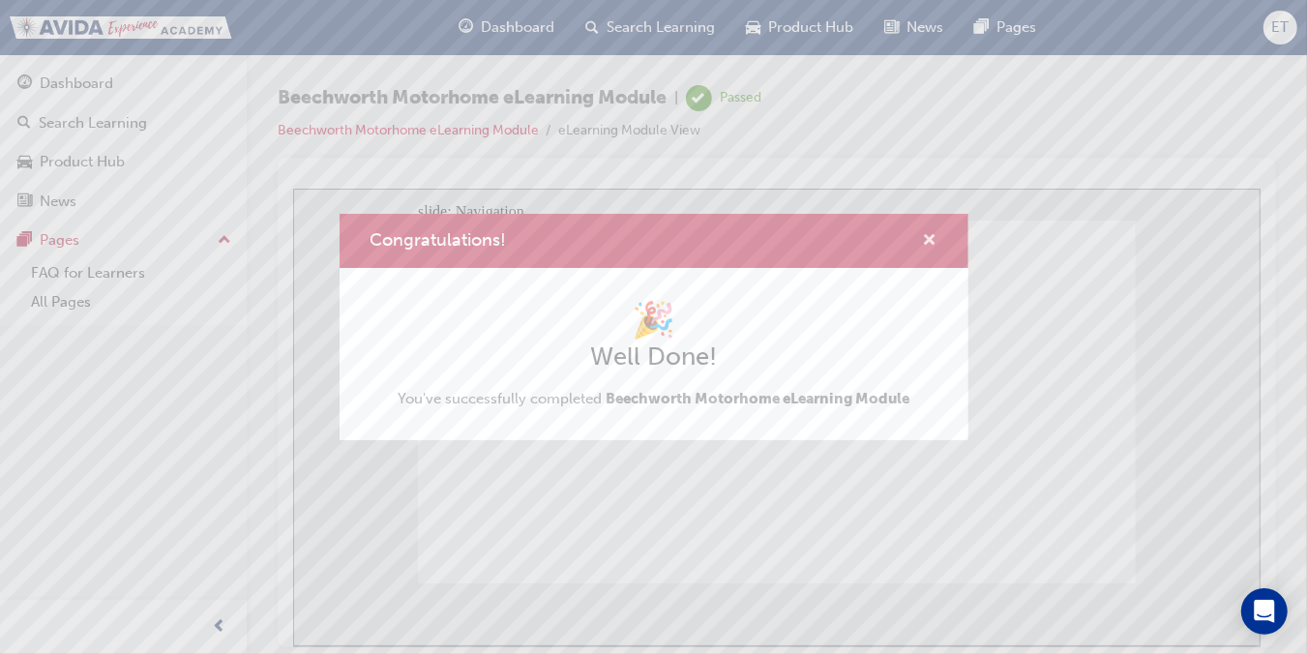
click at [928, 242] on span "cross-icon" at bounding box center [930, 241] width 15 height 17
